Goal: Contribute content

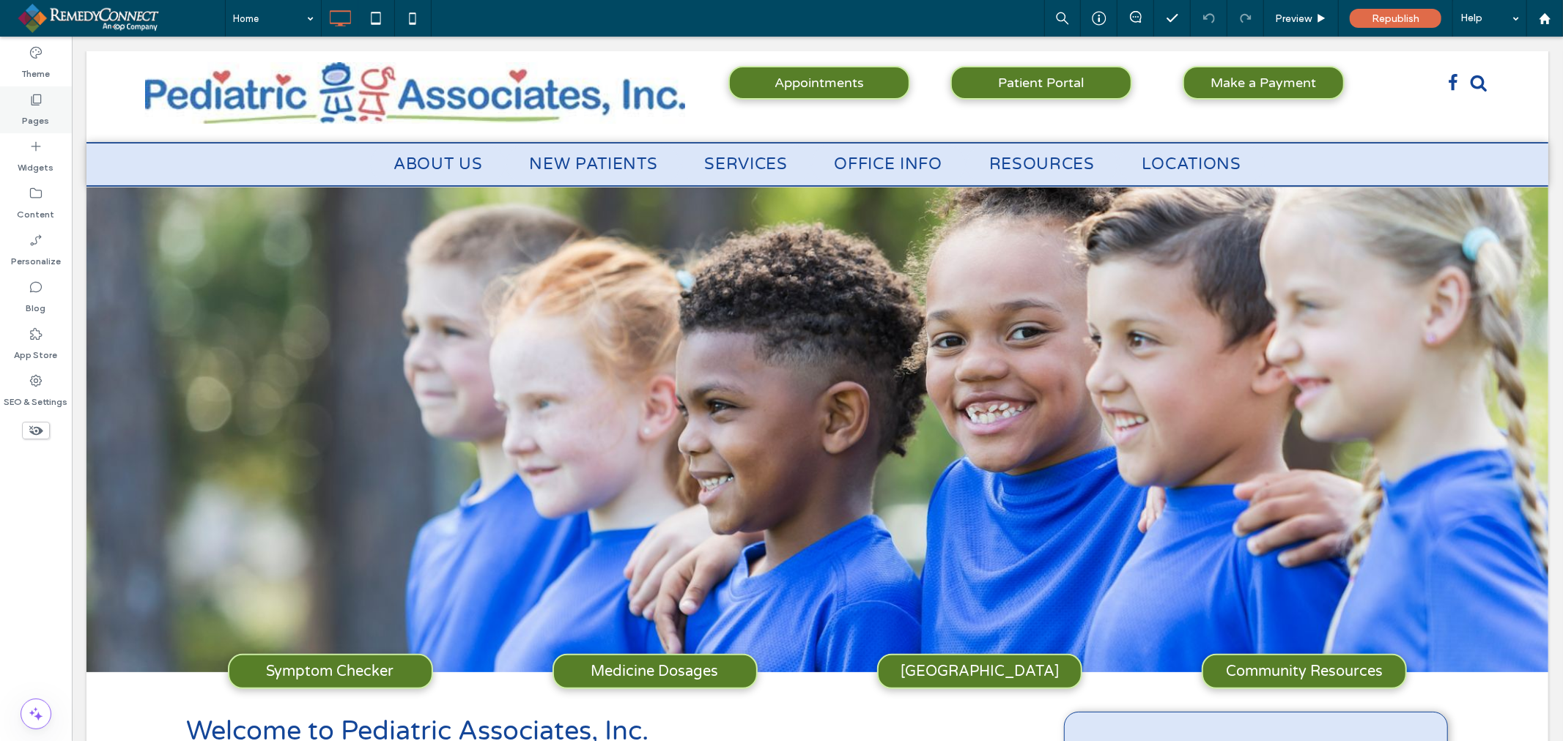
click at [57, 119] on div "Pages" at bounding box center [36, 109] width 72 height 47
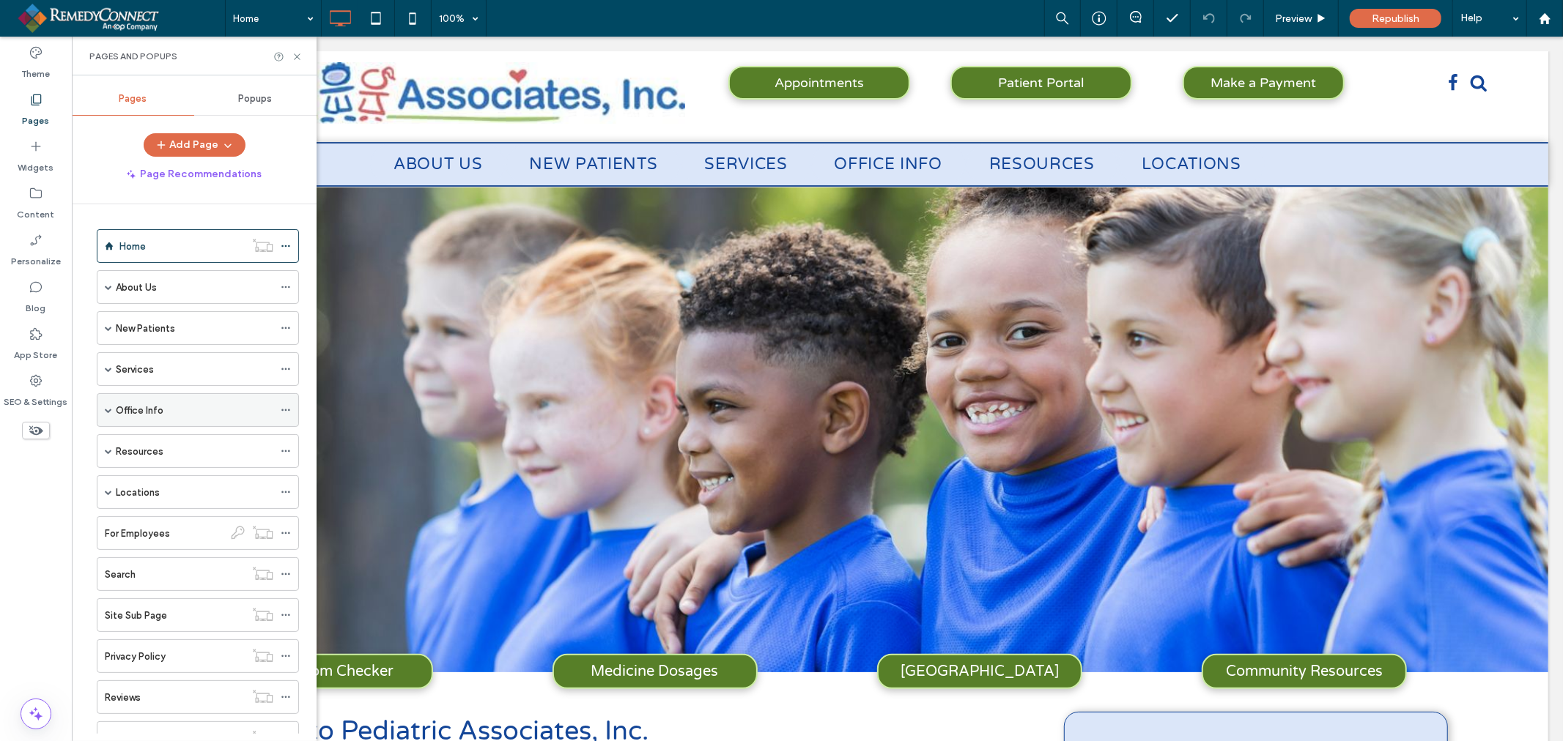
click at [137, 416] on label "Office Info" at bounding box center [140, 411] width 48 height 26
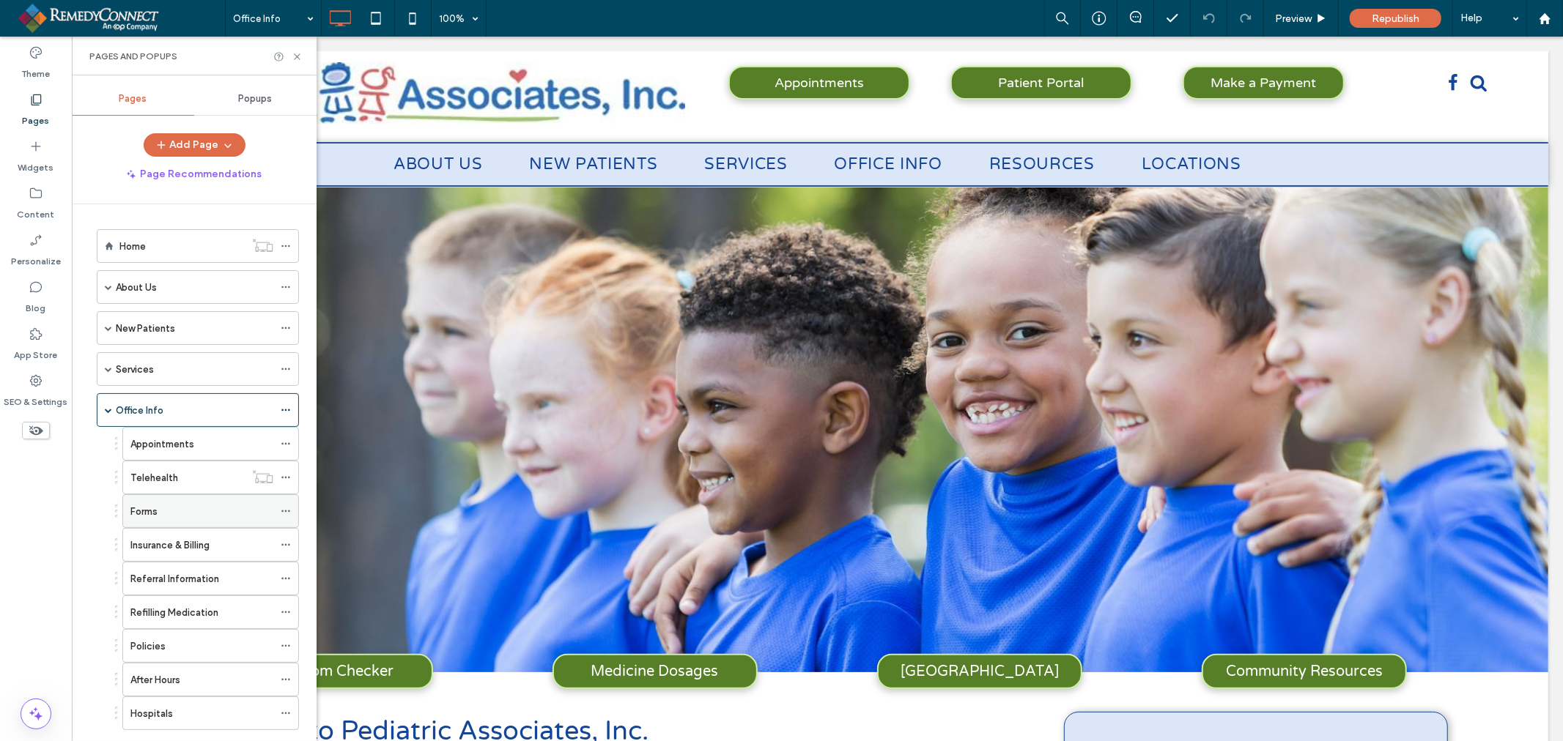
click at [173, 518] on div "Forms" at bounding box center [201, 511] width 143 height 15
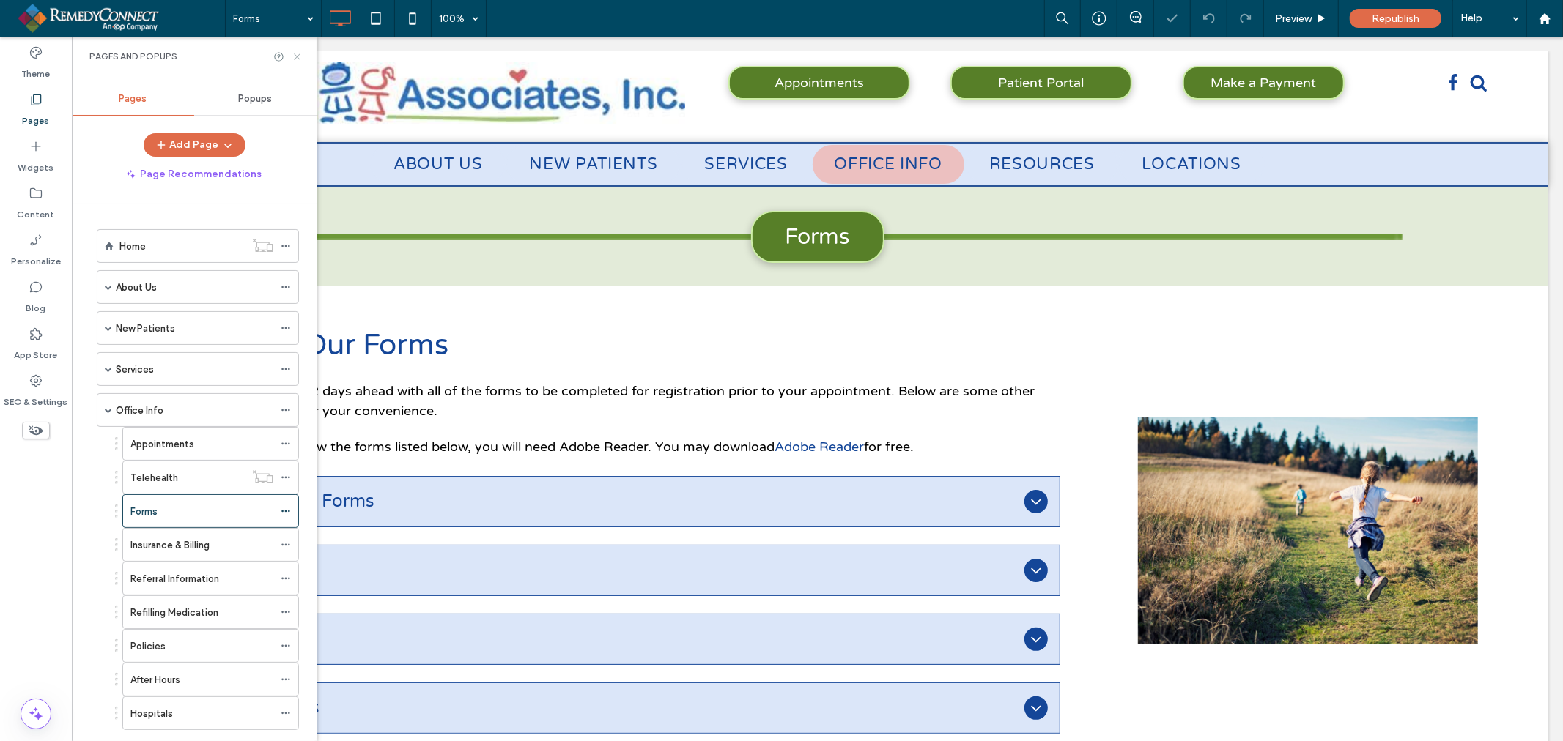
click at [297, 56] on icon at bounding box center [297, 56] width 11 height 11
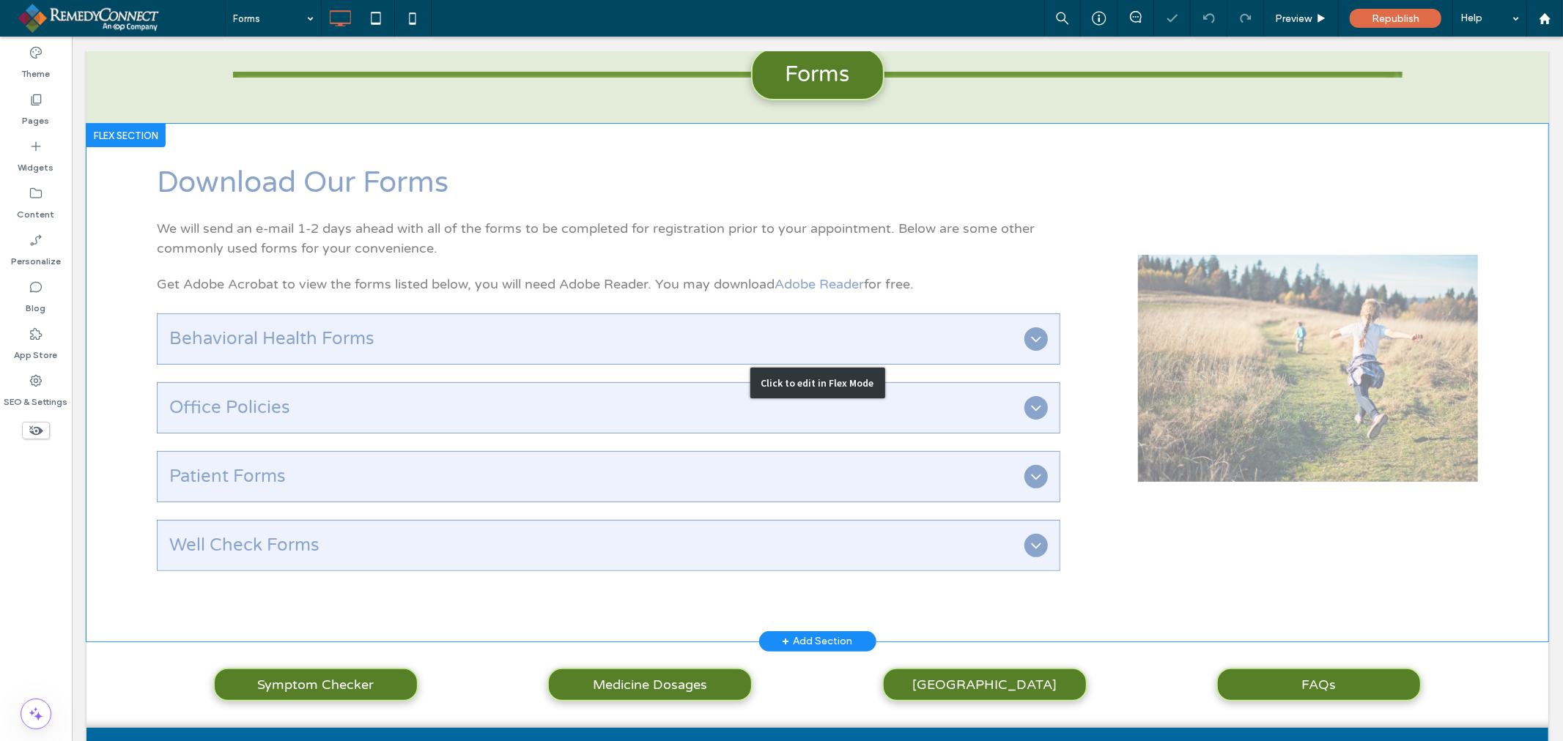
click at [549, 443] on div "Click to edit in Flex Mode" at bounding box center [816, 382] width 1461 height 518
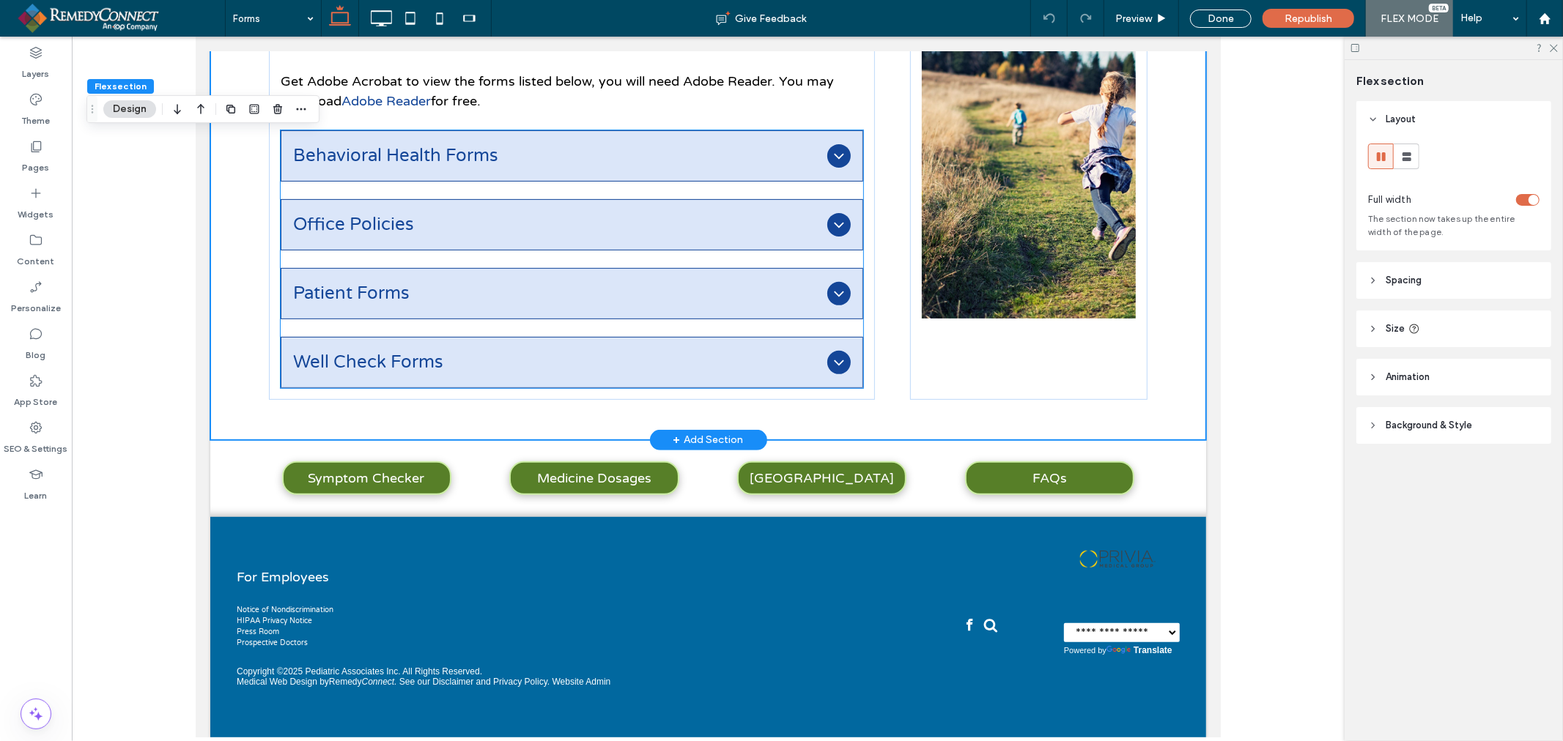
scroll to position [360, 0]
click at [529, 349] on span "Well Check Forms" at bounding box center [556, 362] width 528 height 26
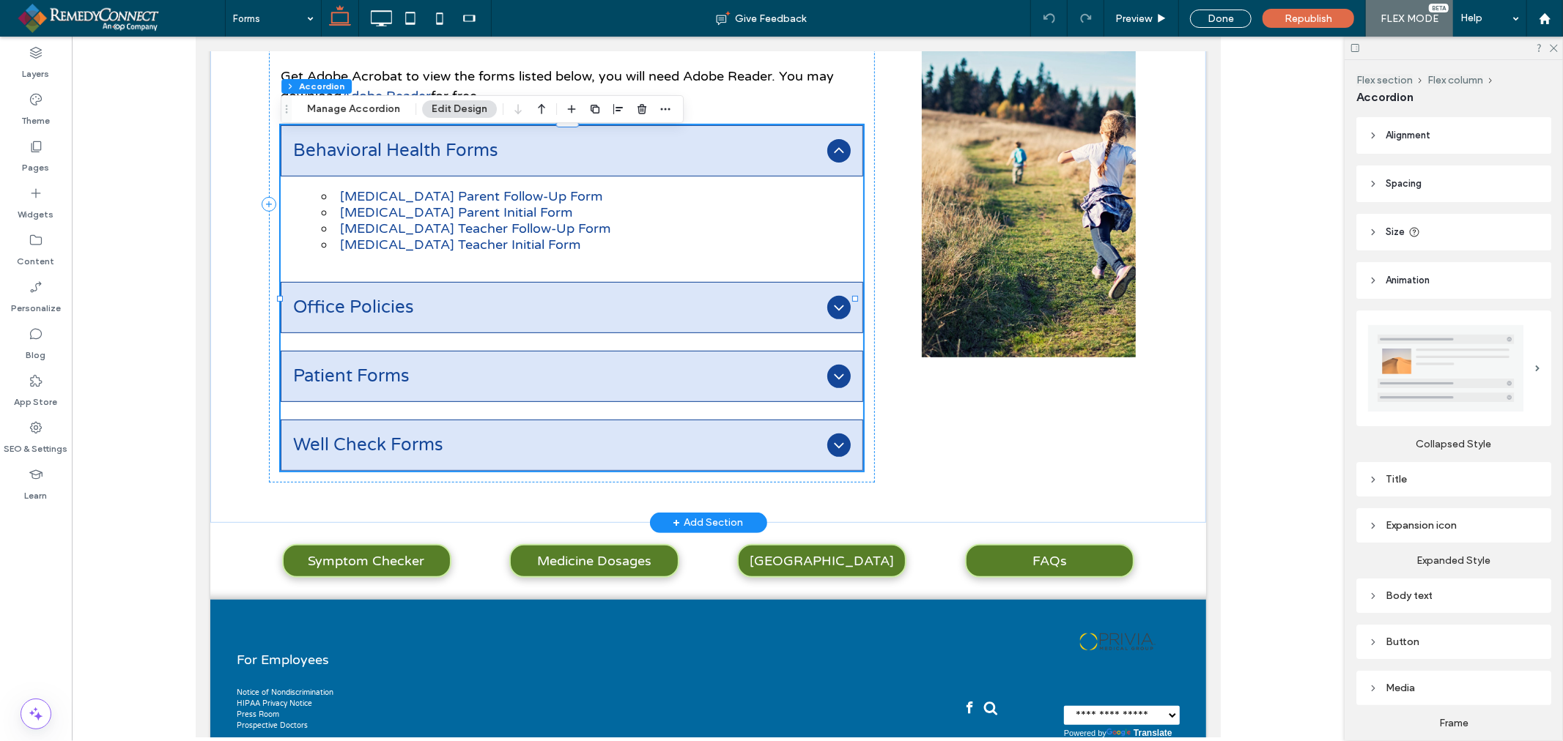
click at [560, 437] on span "Well Check Forms" at bounding box center [556, 444] width 528 height 26
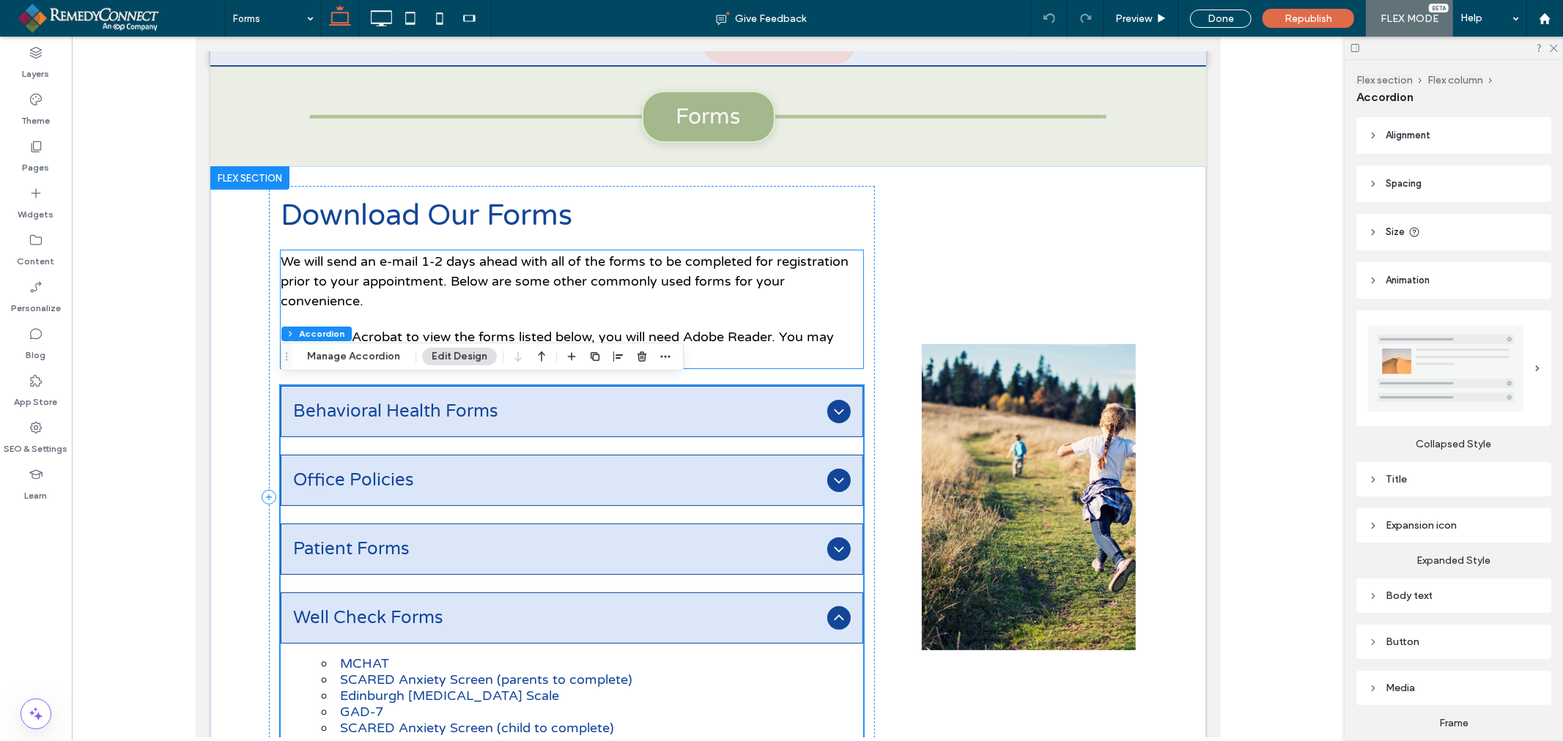
scroll to position [34, 0]
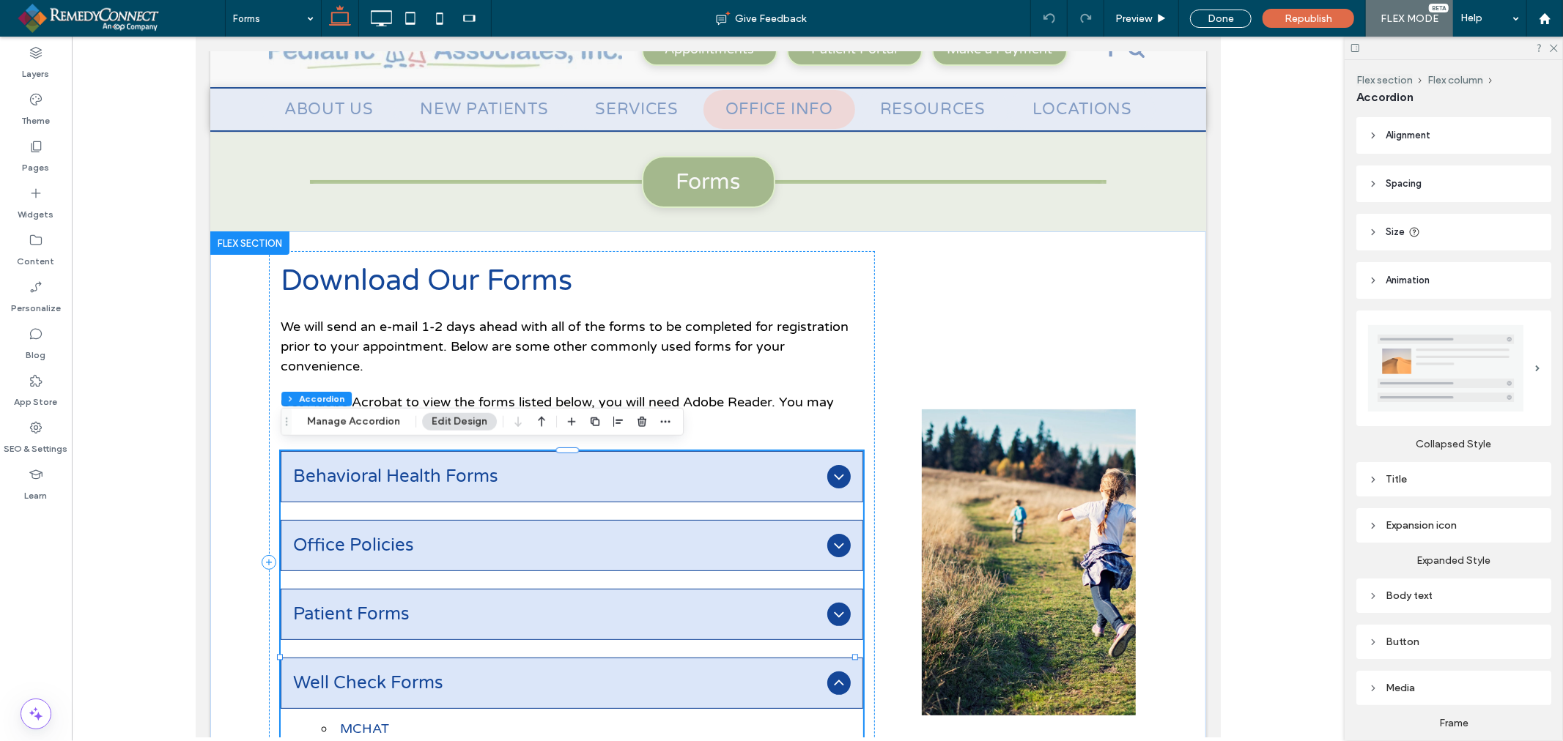
click at [463, 618] on span "Patient Forms" at bounding box center [556, 614] width 528 height 26
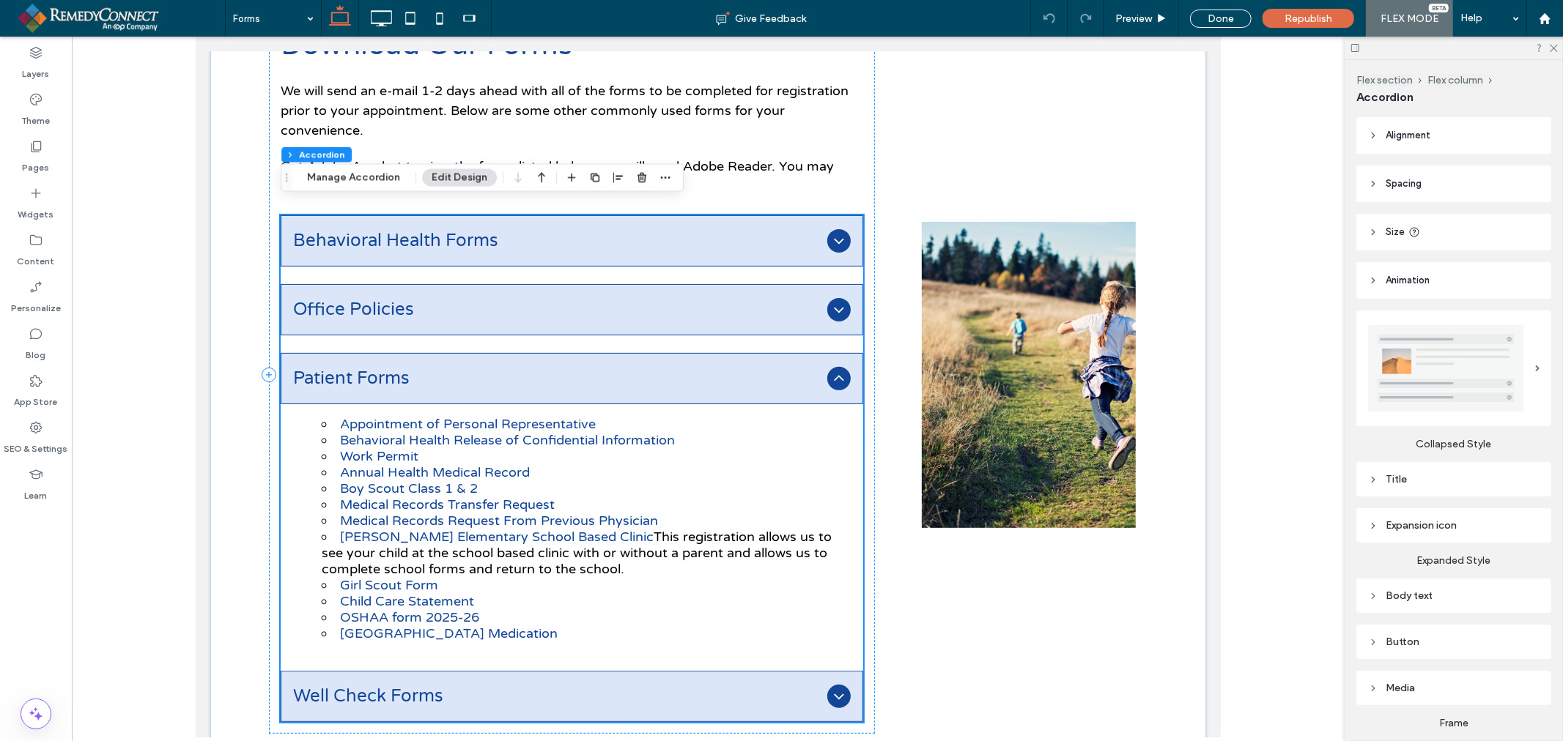
scroll to position [278, 0]
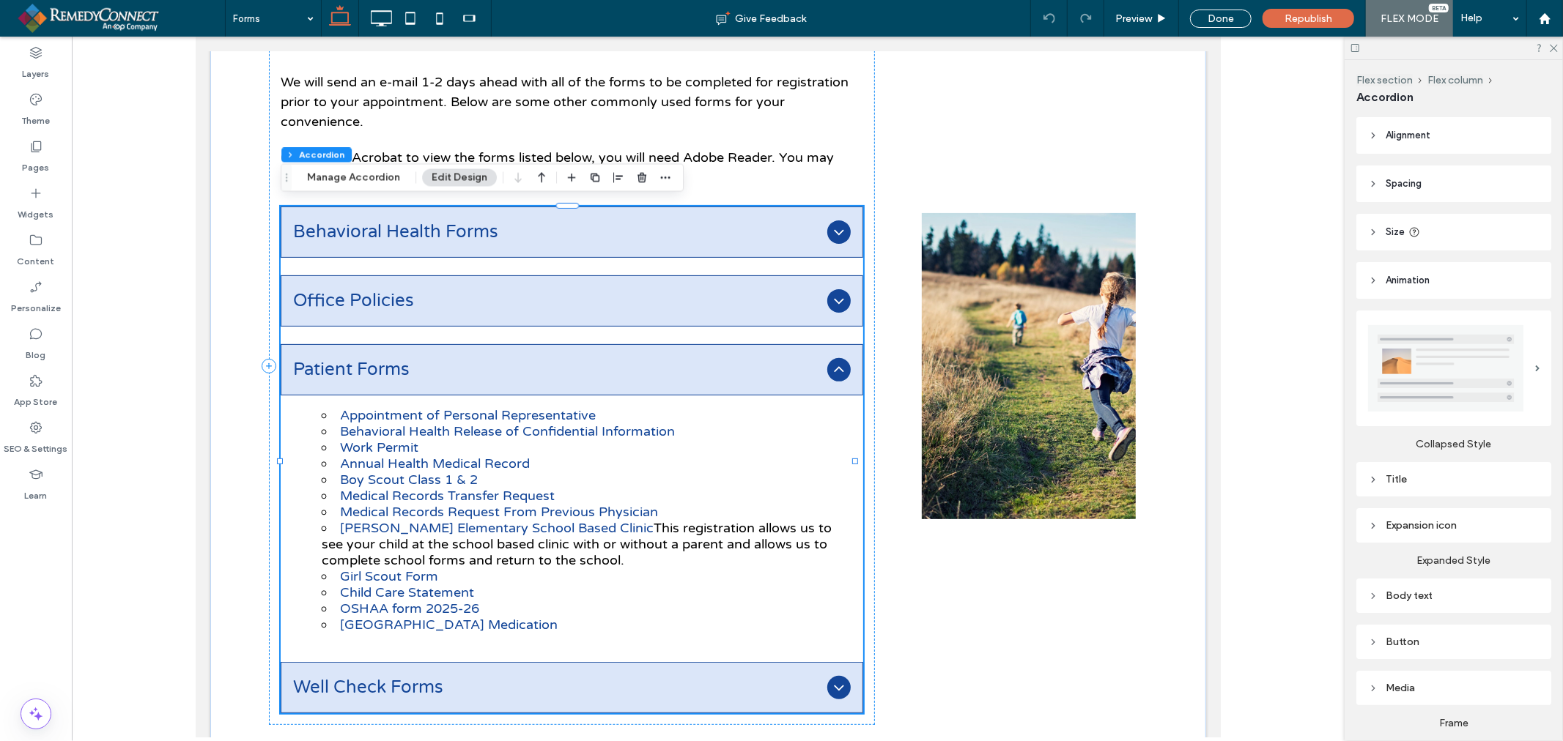
click at [585, 537] on li "[PERSON_NAME] Elementary School Based Clinic This registration allows us to see…" at bounding box center [586, 543] width 530 height 48
click at [359, 176] on button "Manage Accordion" at bounding box center [353, 178] width 112 height 18
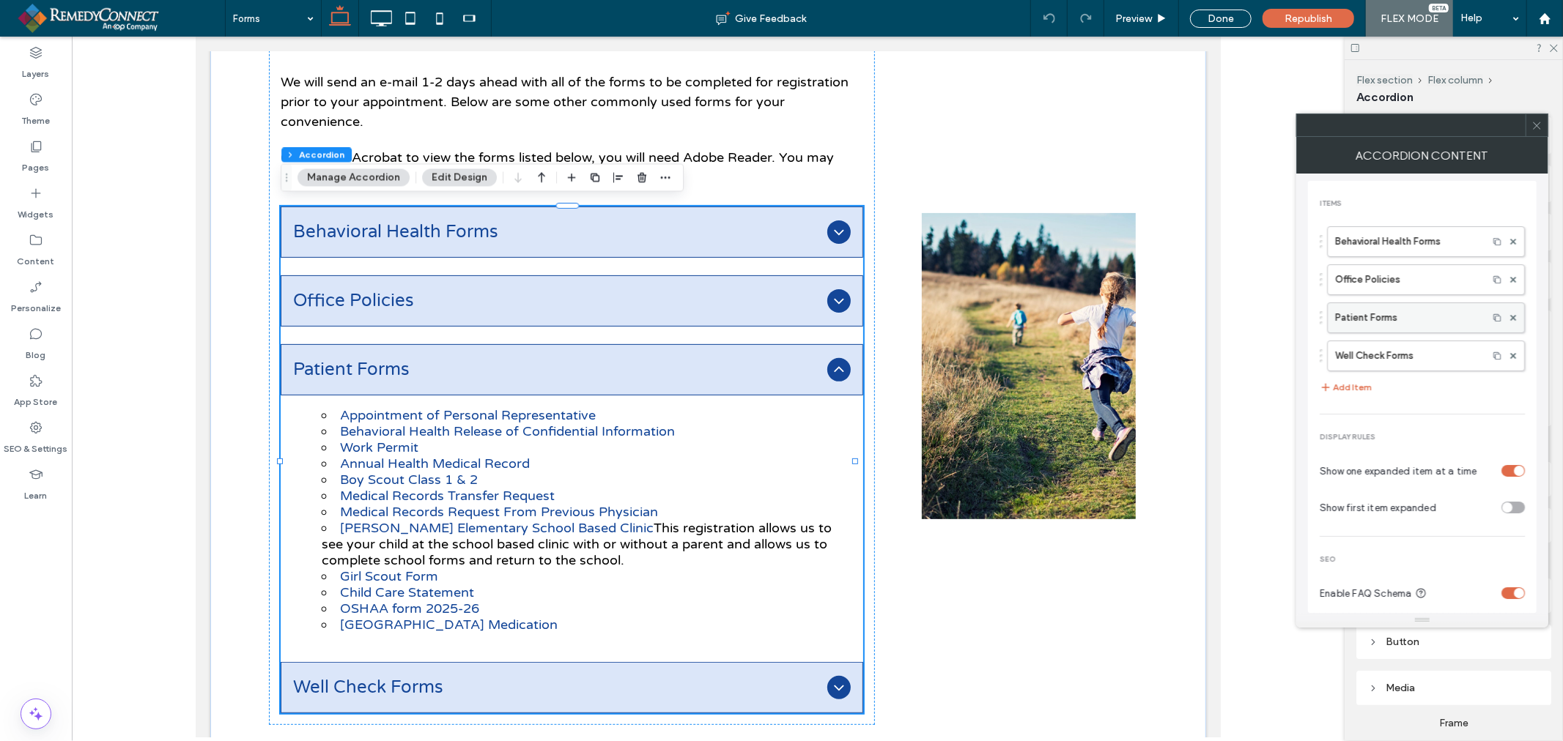
click at [1409, 309] on label "Patient Forms" at bounding box center [1407, 317] width 145 height 29
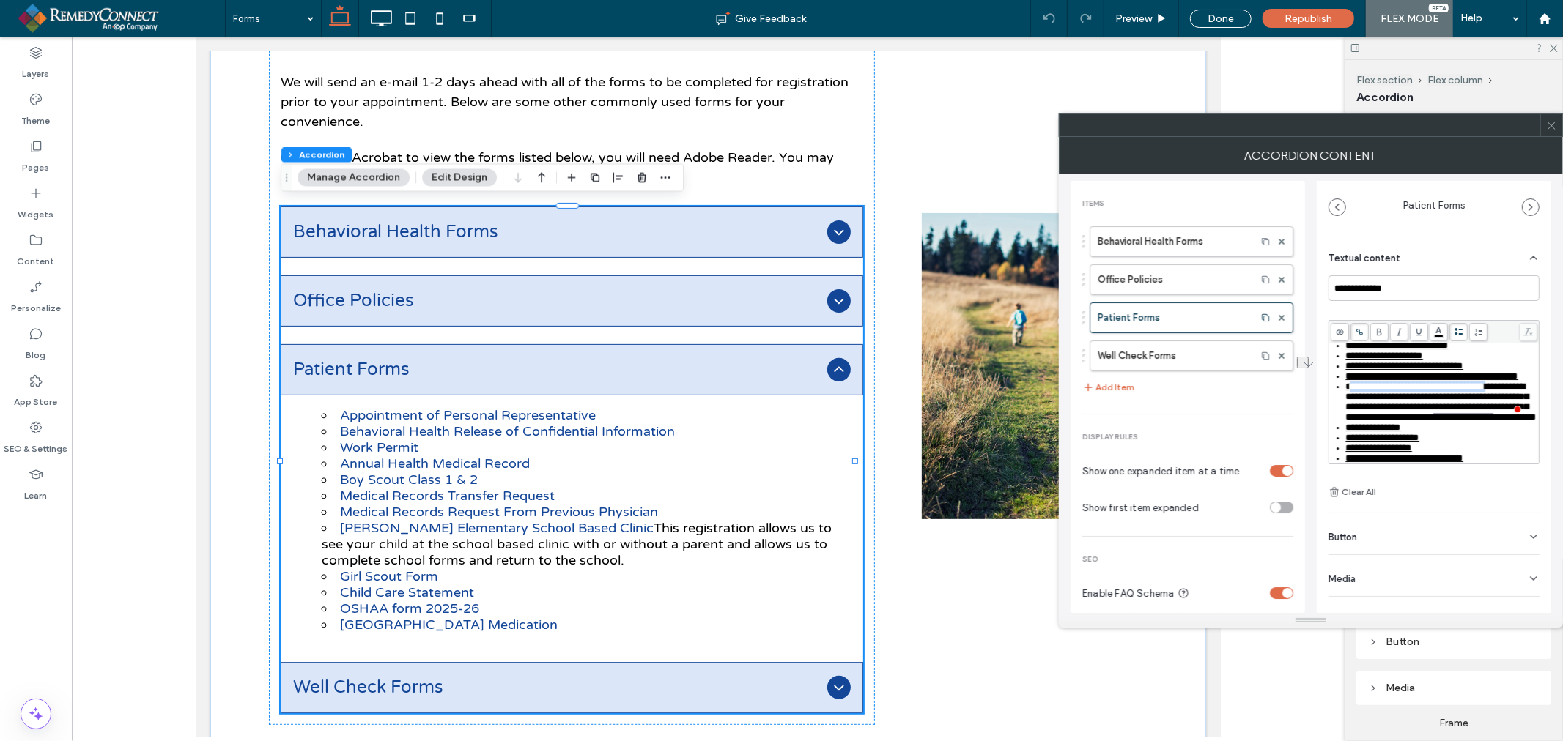
scroll to position [81, 0]
drag, startPoint x: 1519, startPoint y: 384, endPoint x: 1346, endPoint y: 388, distance: 173.7
click at [1346, 388] on div "**********" at bounding box center [1442, 402] width 192 height 41
click at [1357, 330] on use at bounding box center [1359, 332] width 7 height 7
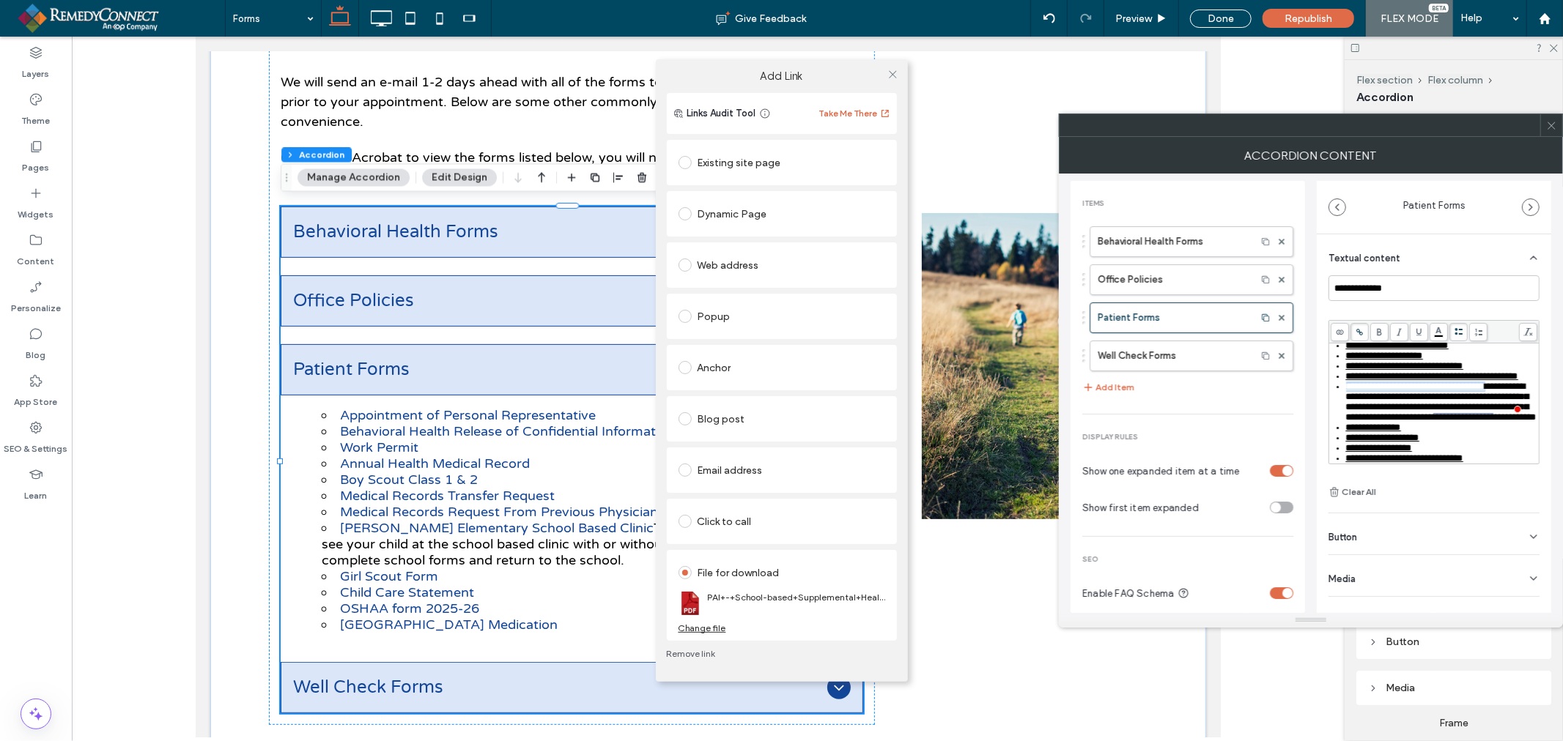
click at [700, 630] on div "Change file" at bounding box center [702, 628] width 48 height 11
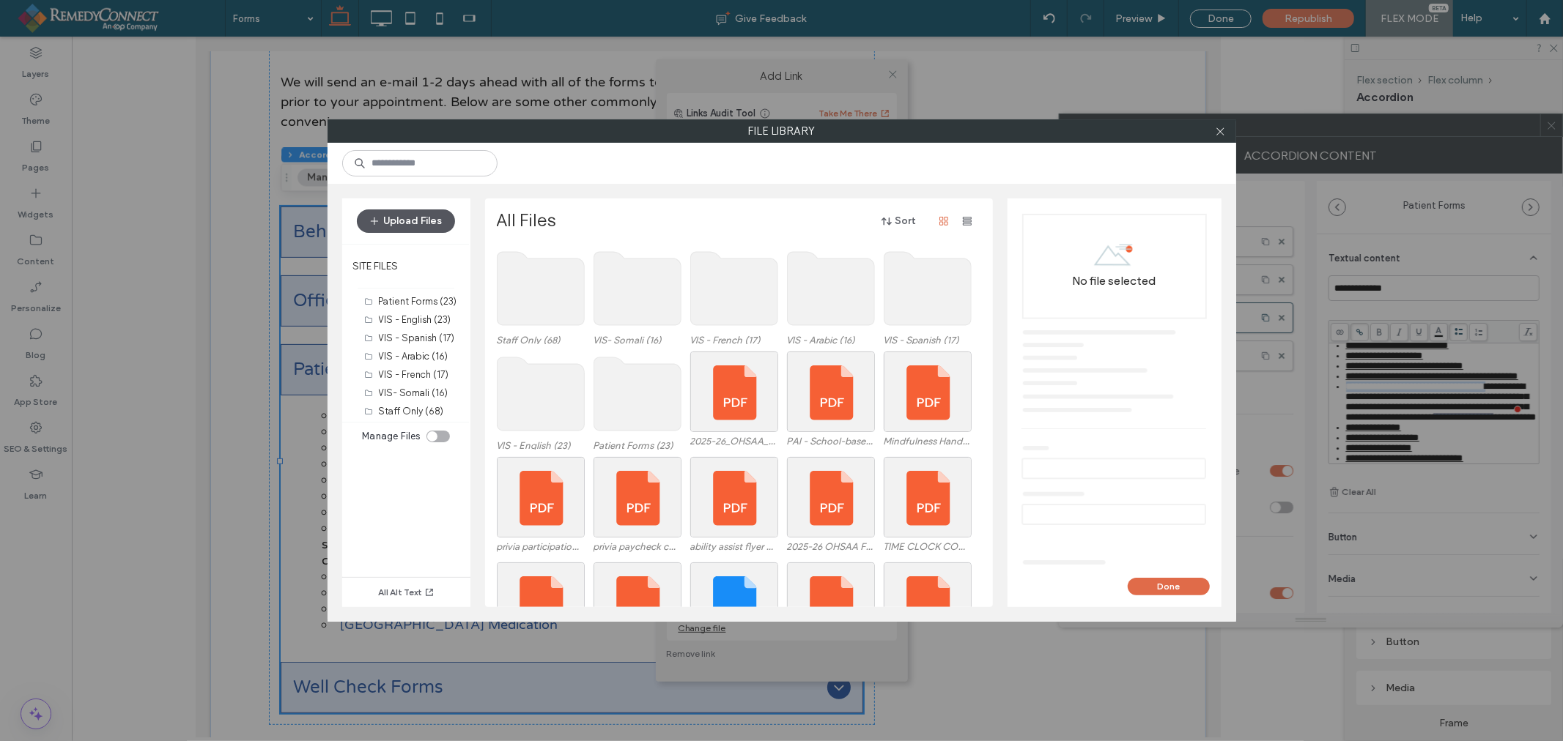
click at [407, 223] on button "Upload Files" at bounding box center [406, 221] width 98 height 23
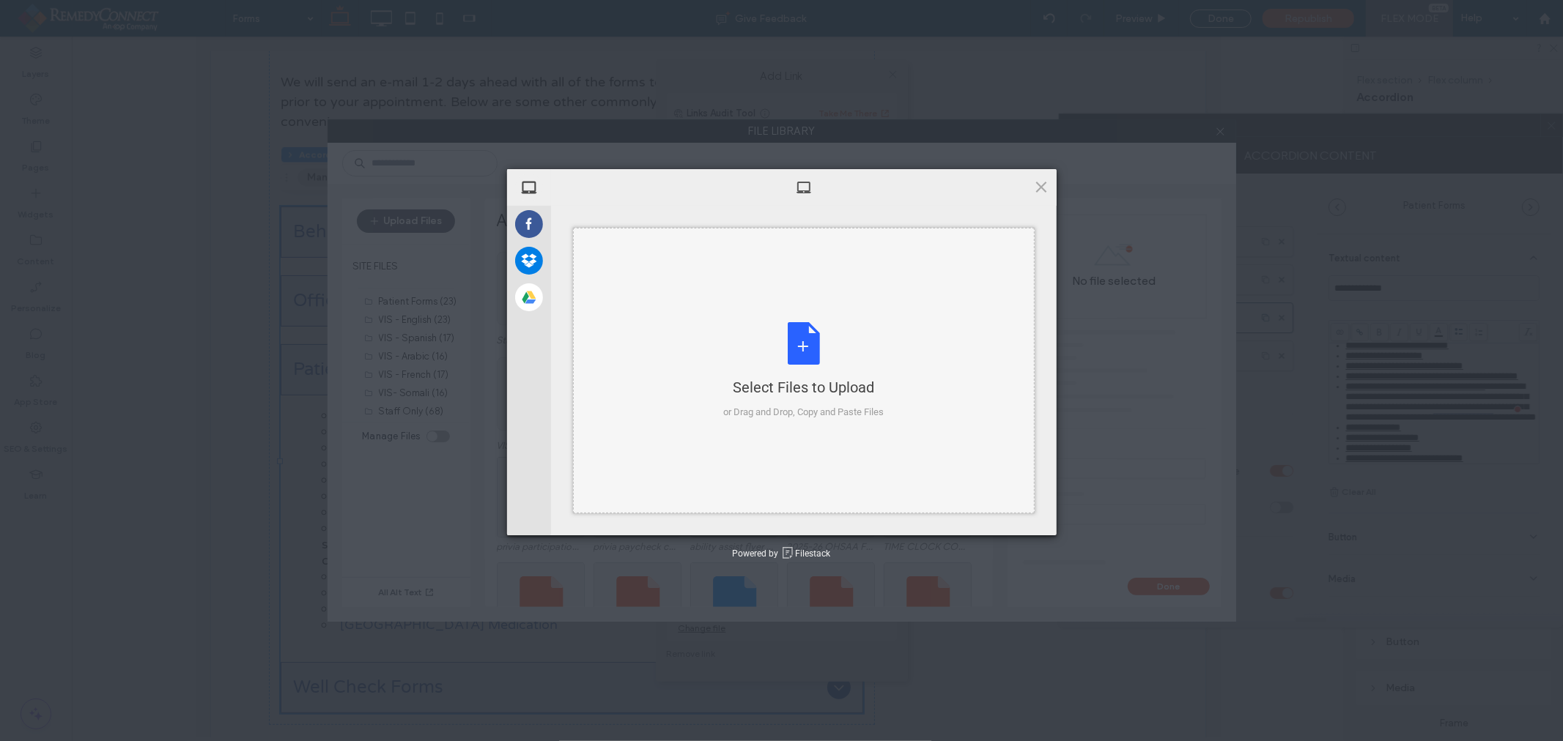
click at [807, 350] on div "Select Files to Upload or Drag and Drop, Copy and Paste Files" at bounding box center [803, 370] width 160 height 97
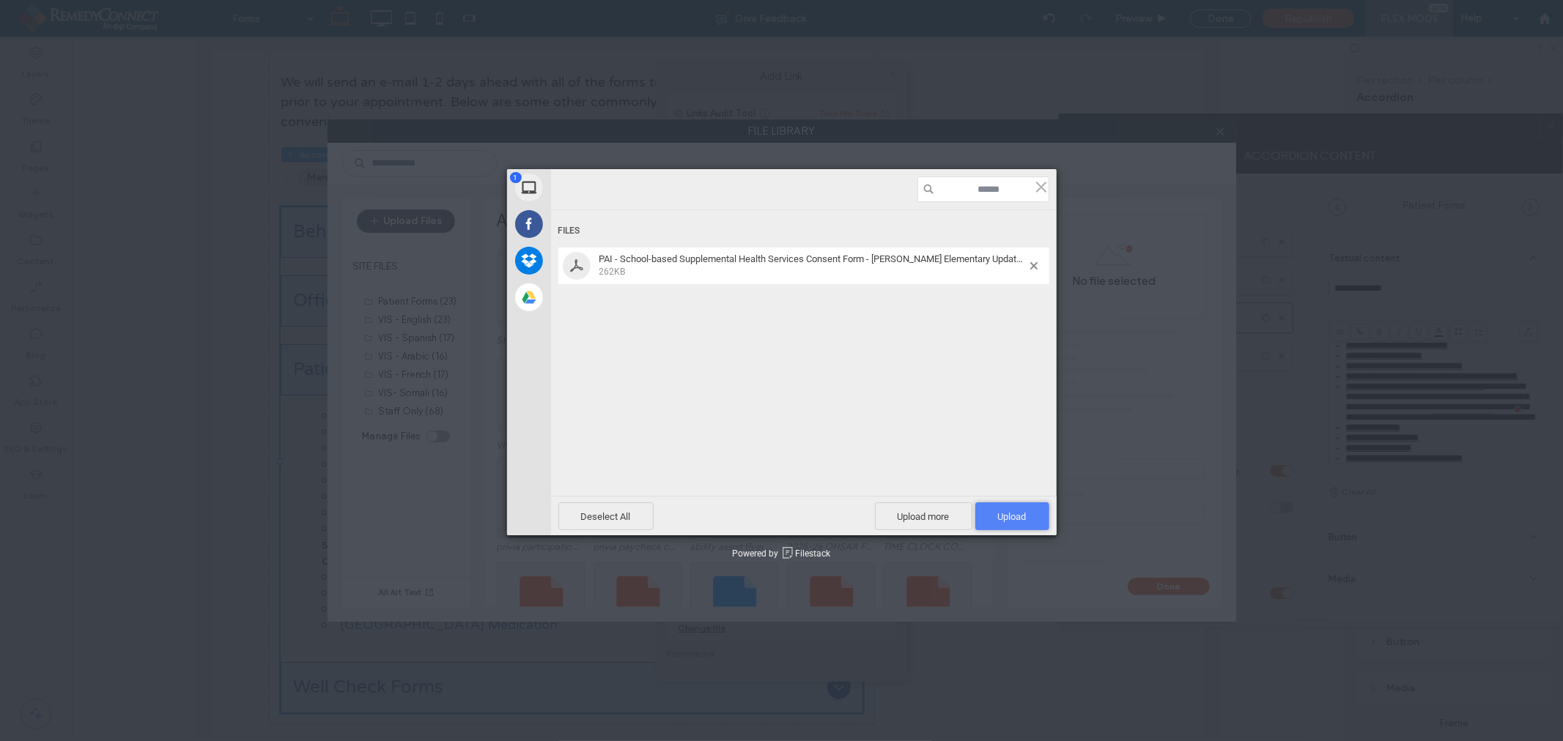
click at [1017, 514] on span "Upload 1" at bounding box center [1012, 516] width 29 height 11
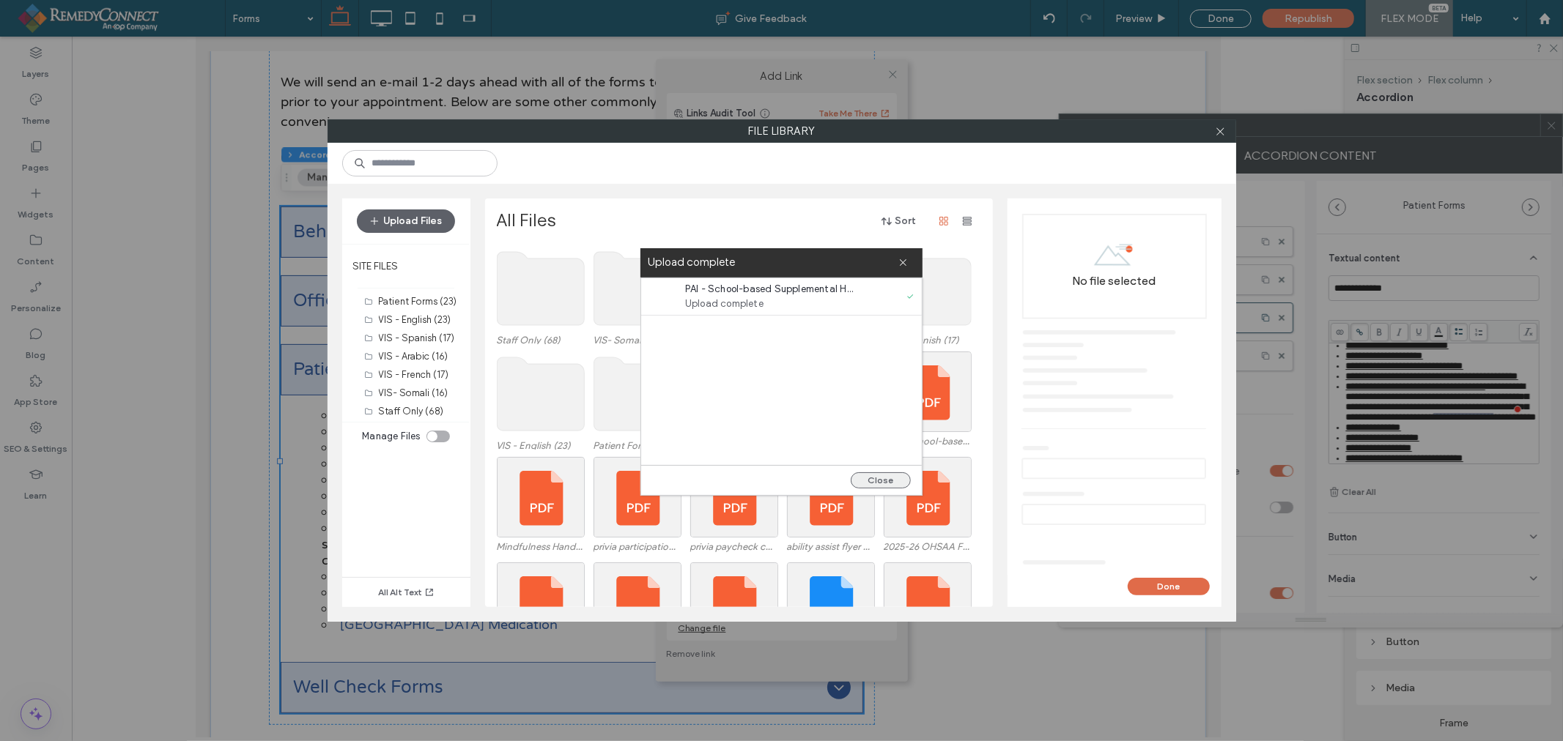
click at [881, 475] on button "Close" at bounding box center [881, 481] width 60 height 16
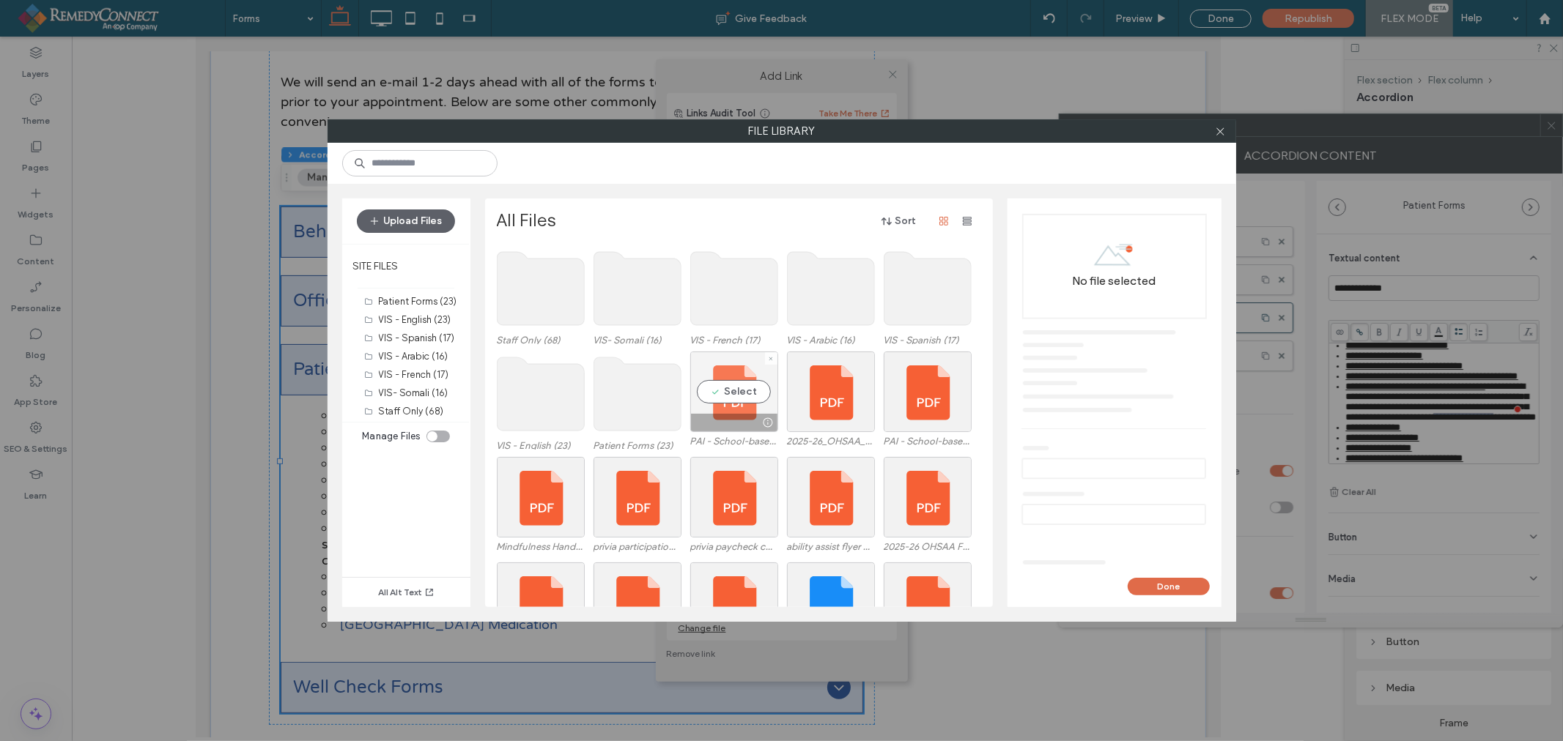
click at [740, 392] on div "Select" at bounding box center [734, 392] width 88 height 81
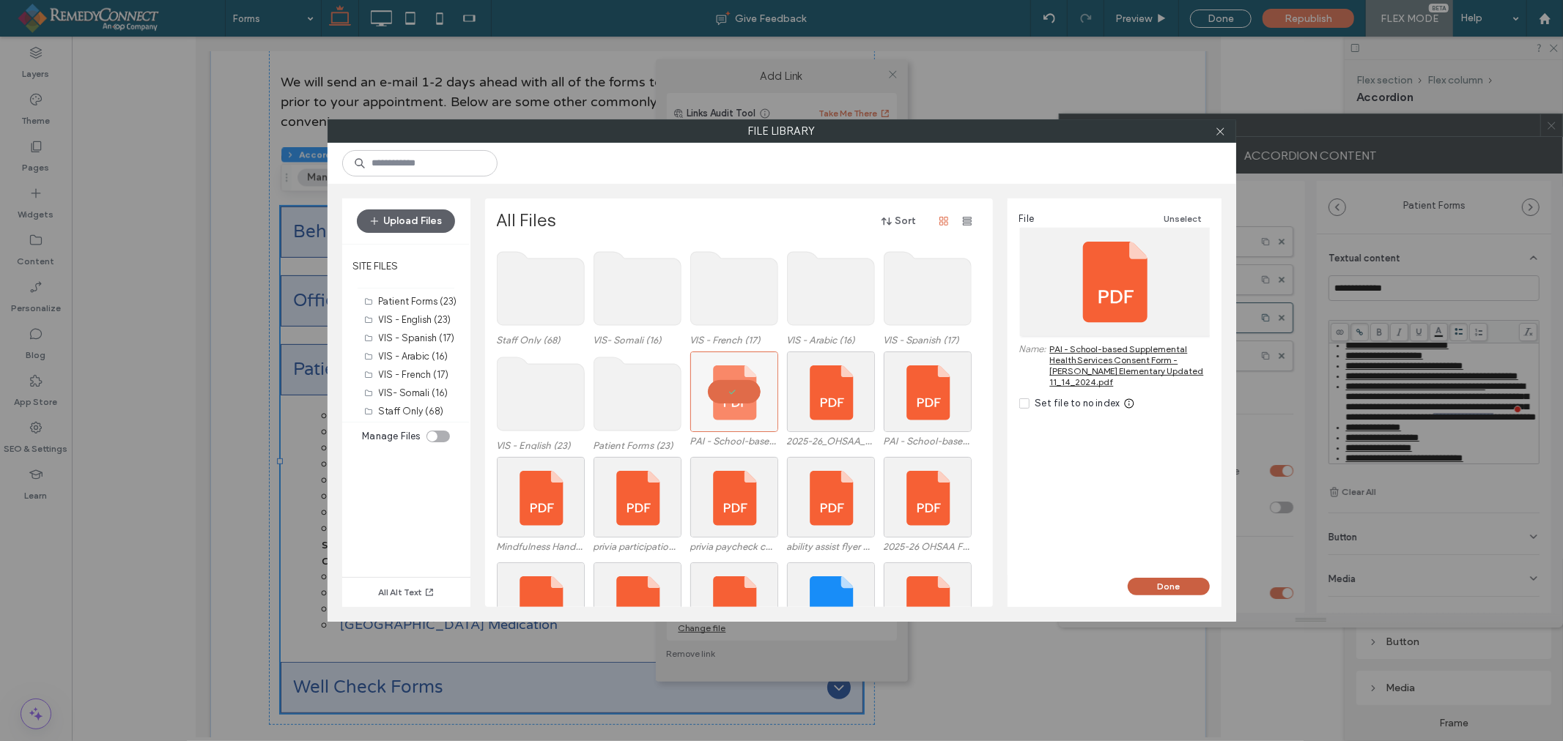
click at [1163, 588] on button "Done" at bounding box center [1168, 587] width 82 height 18
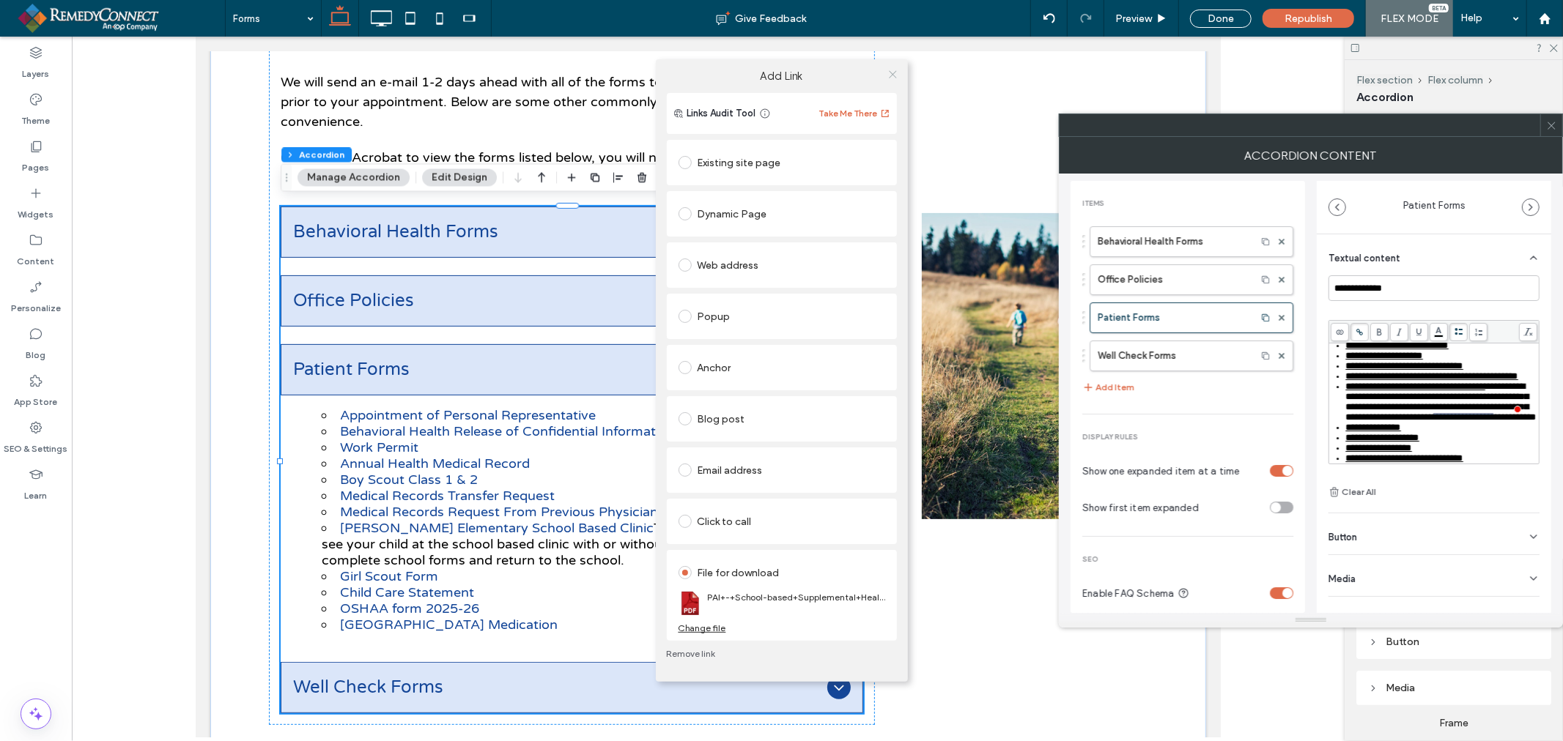
click at [892, 75] on use at bounding box center [892, 73] width 7 height 7
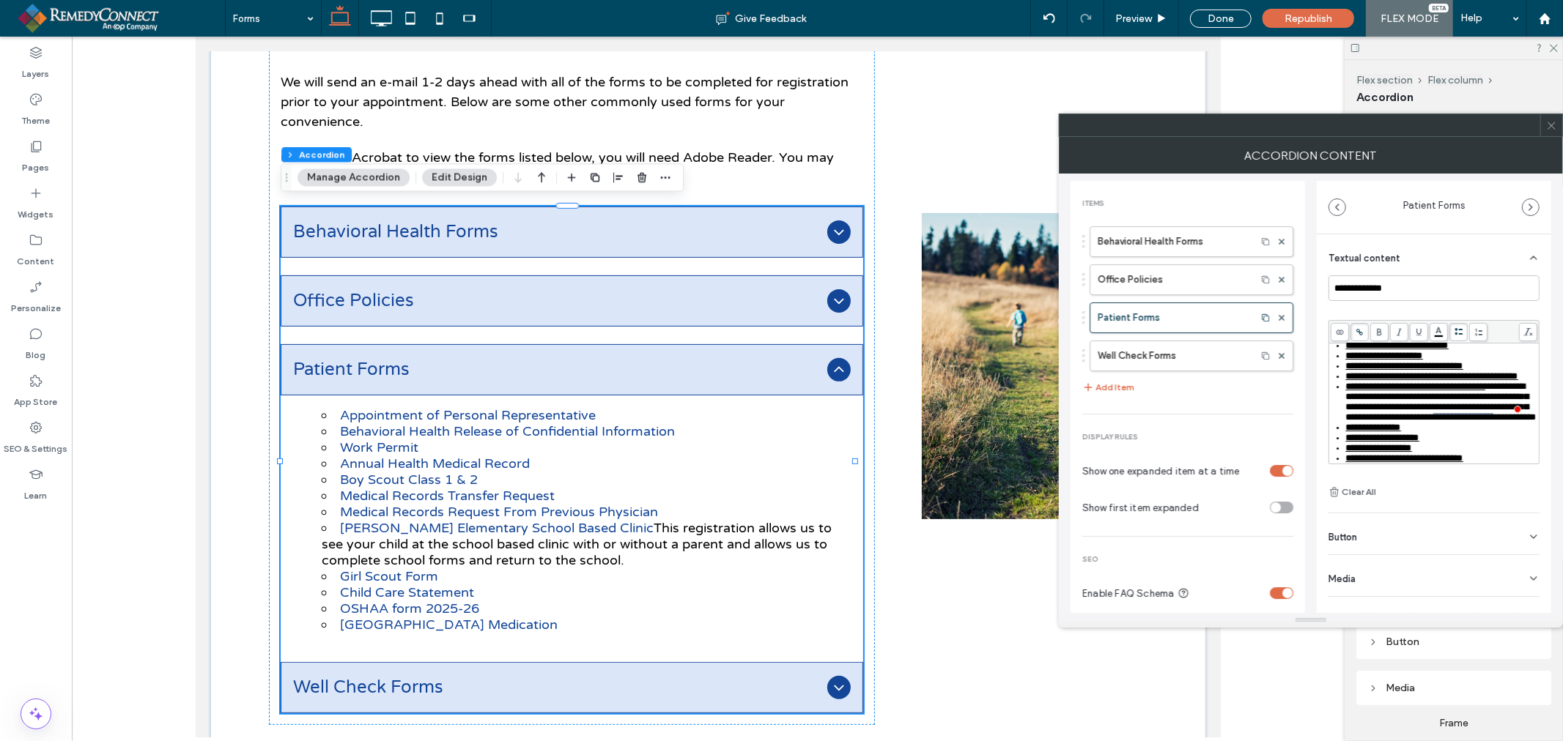
click at [1552, 127] on use at bounding box center [1550, 125] width 7 height 7
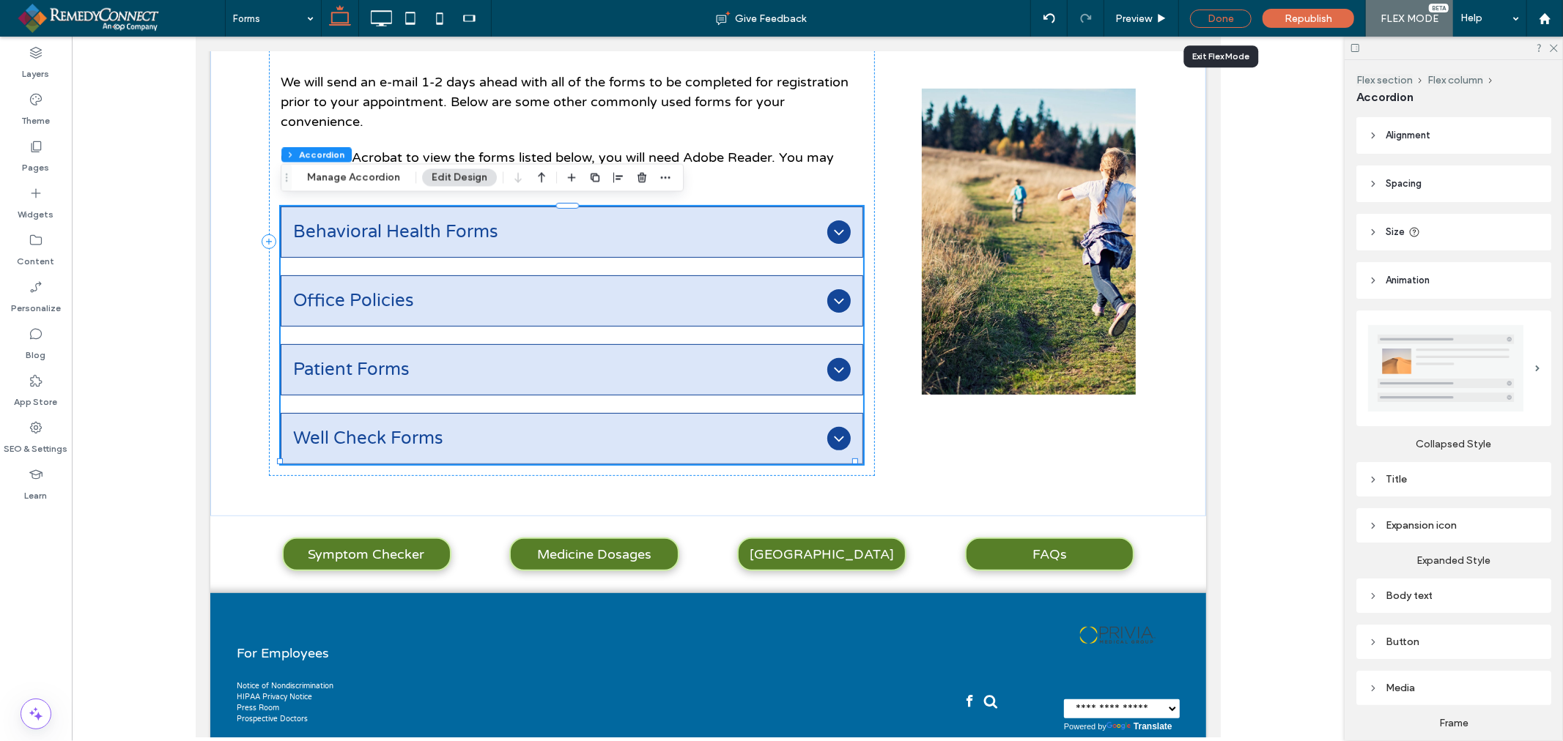
click at [1235, 13] on div "Done" at bounding box center [1221, 19] width 62 height 18
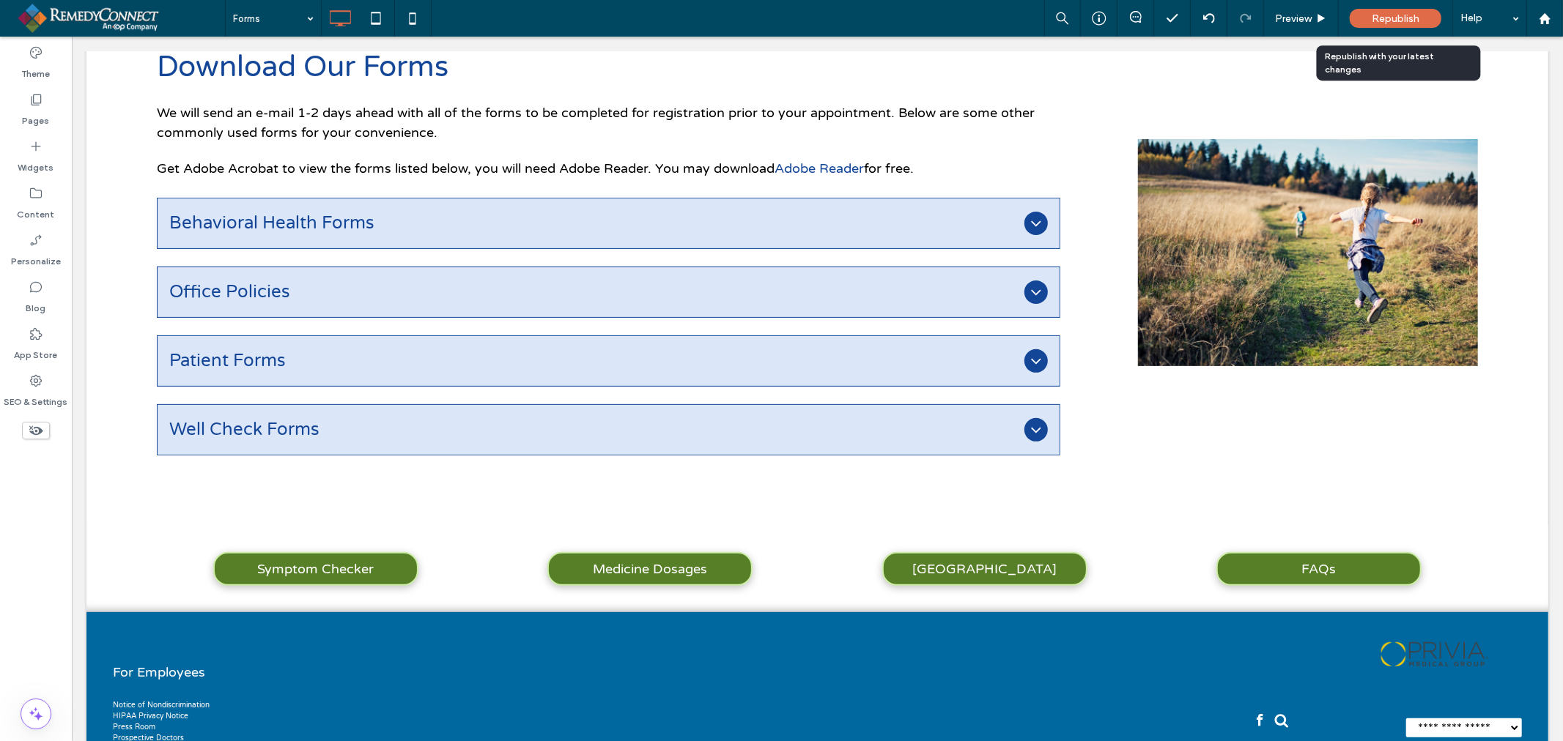
click at [1390, 16] on span "Republish" at bounding box center [1395, 18] width 48 height 12
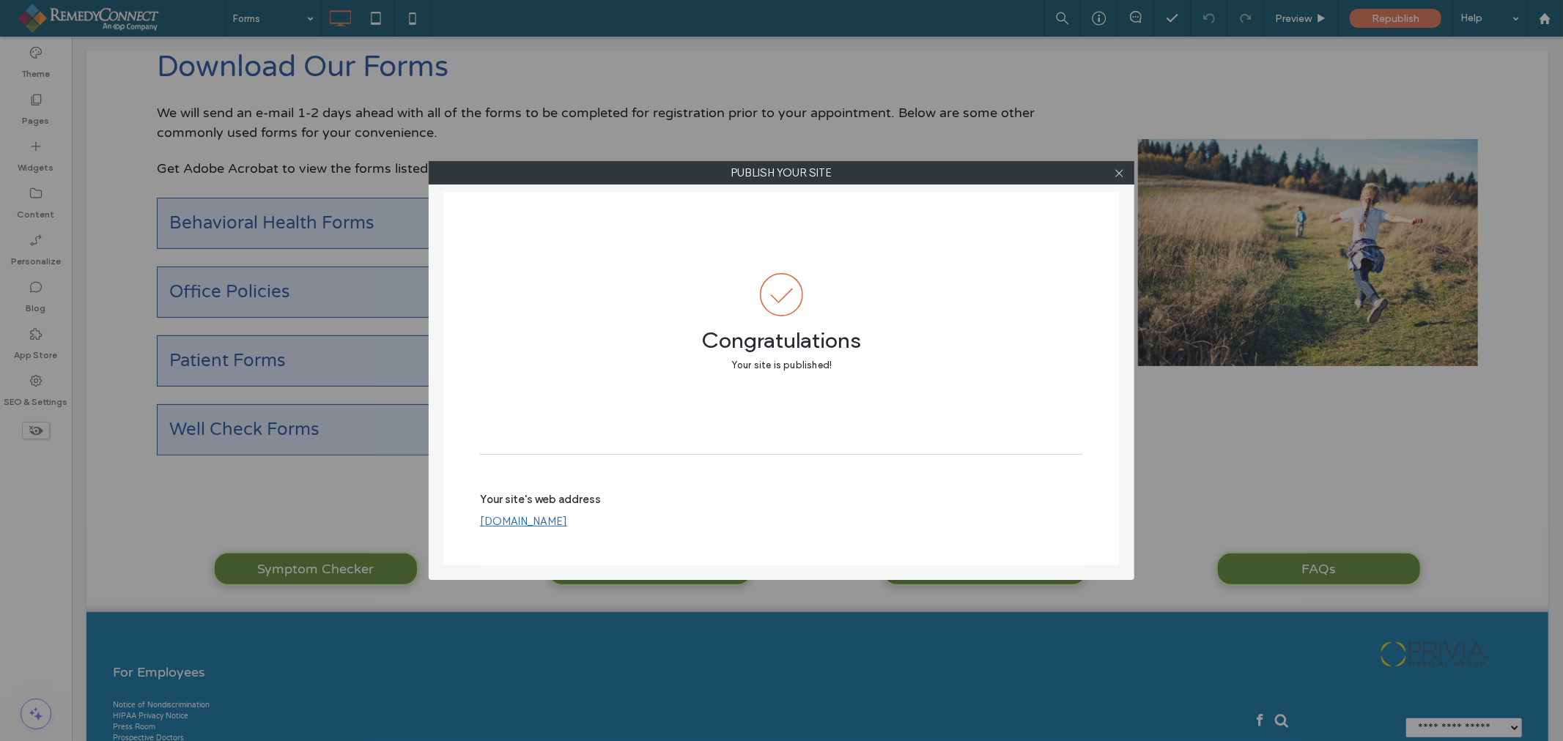
drag, startPoint x: 1117, startPoint y: 173, endPoint x: 1102, endPoint y: 173, distance: 15.4
click at [1117, 173] on icon at bounding box center [1119, 173] width 11 height 11
